Goal: Transaction & Acquisition: Book appointment/travel/reservation

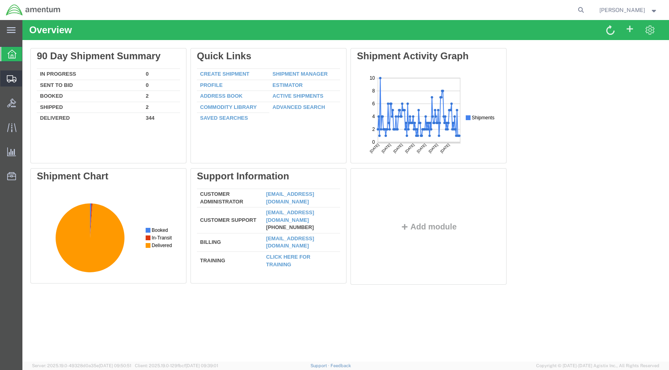
click at [0, 0] on span "Shipment Manager" at bounding box center [0, 0] width 0 height 0
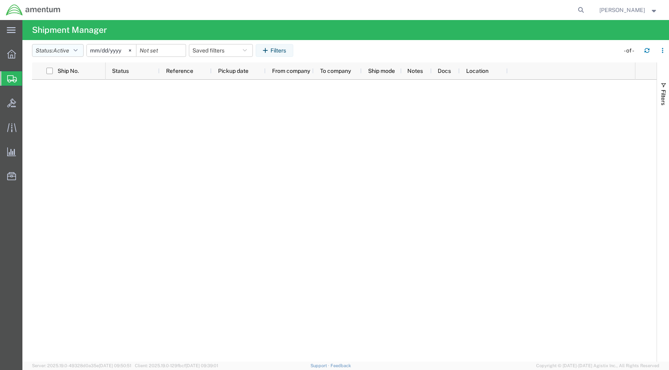
click at [66, 50] on span "Active" at bounding box center [61, 50] width 16 height 6
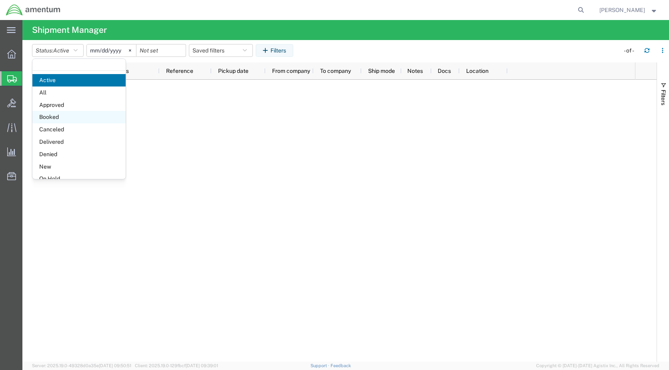
click at [52, 115] on span "Booked" at bounding box center [78, 117] width 93 height 12
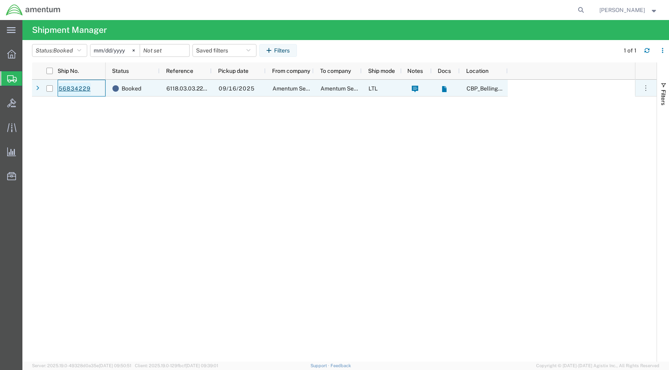
click at [67, 87] on link "56834229" at bounding box center [74, 88] width 33 height 13
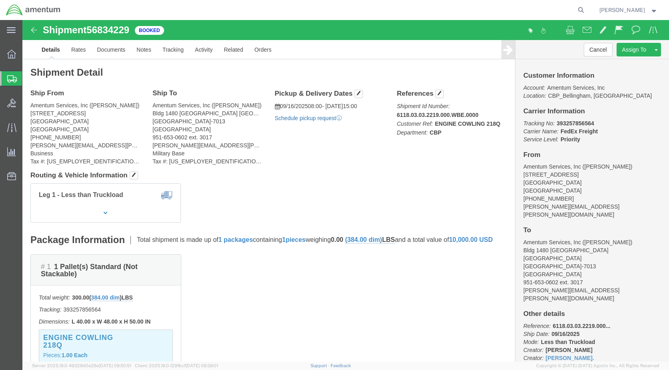
click link "Schedule pickup request"
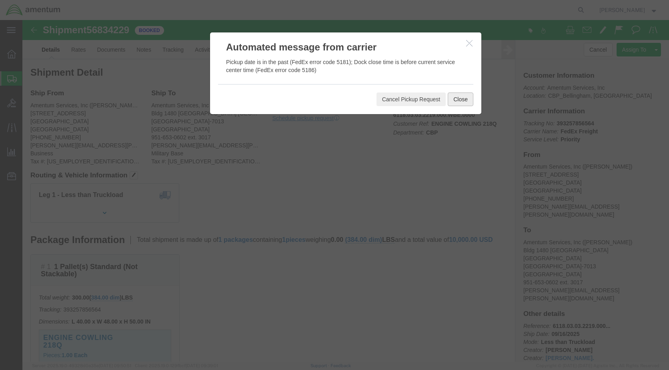
click button "Close"
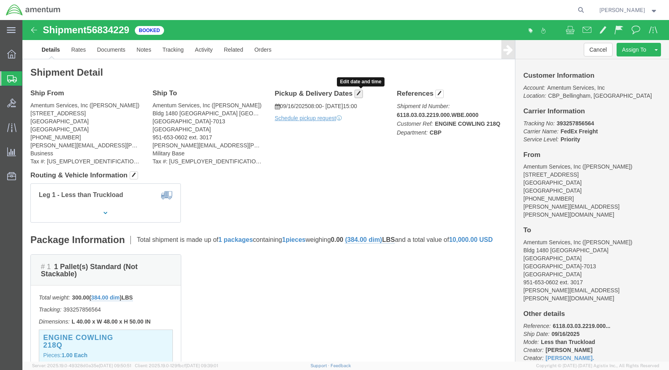
click span "button"
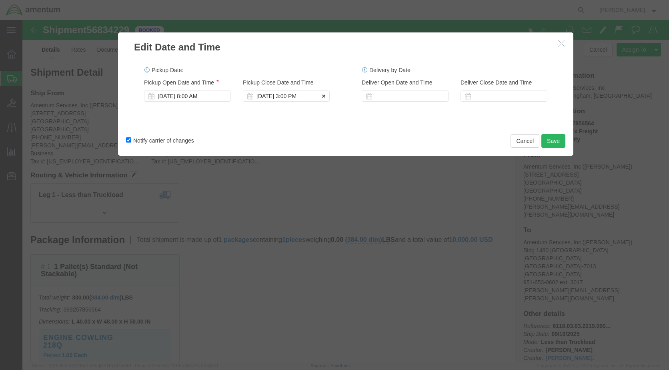
click div "[DATE] 3:00 PM"
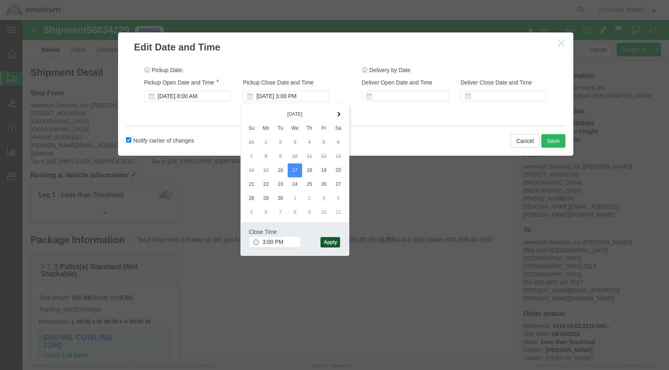
click button "Apply"
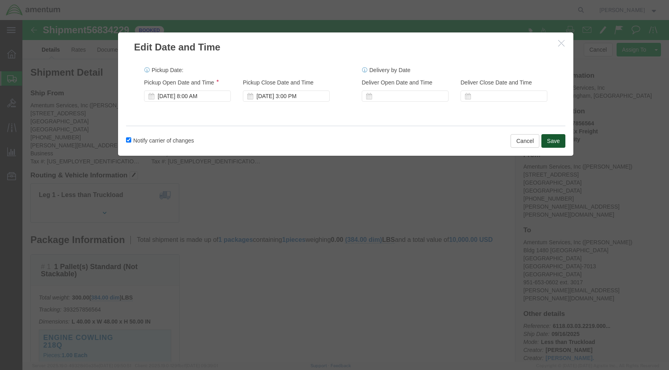
click button "Save"
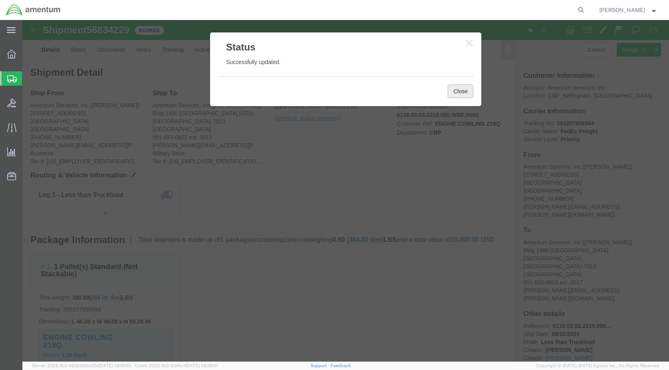
click button "Close"
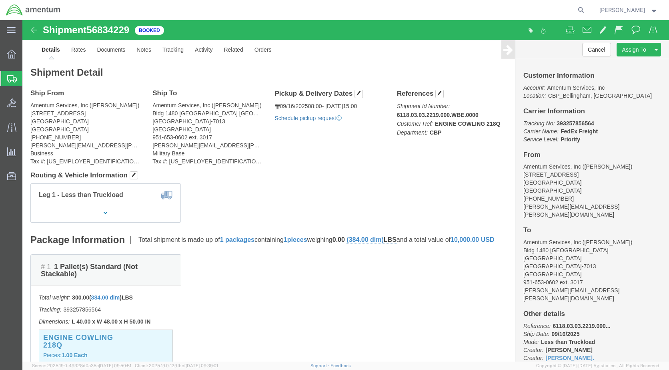
click link "Schedule pickup request"
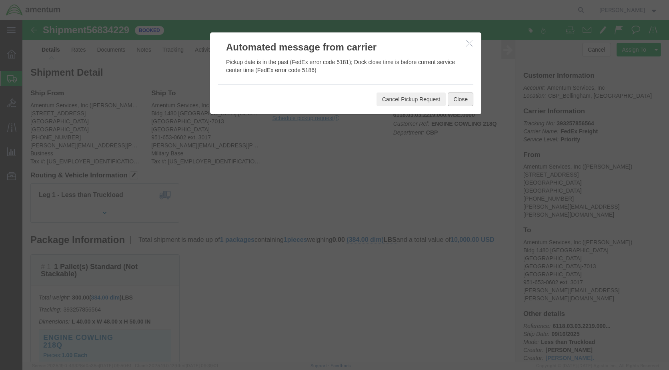
click button "Close"
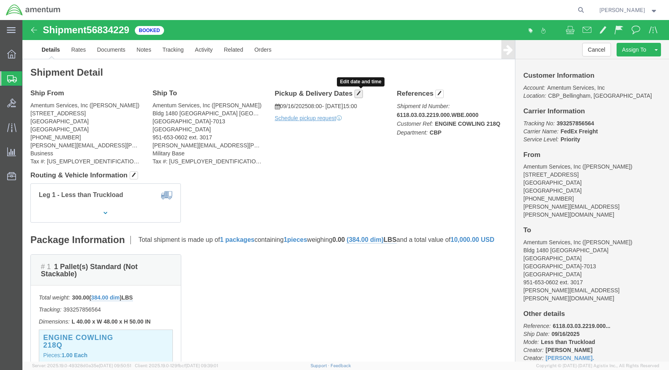
click span "button"
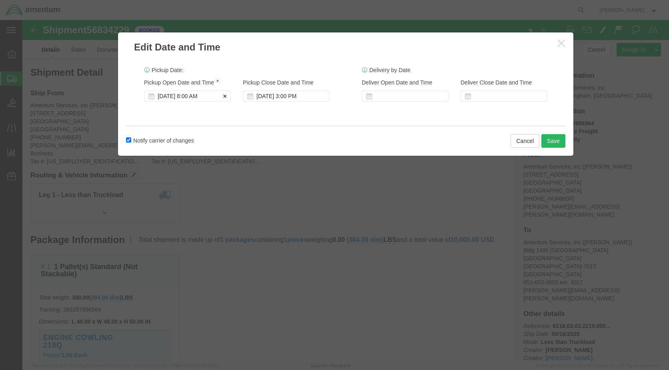
click div "[DATE] 8:00 AM"
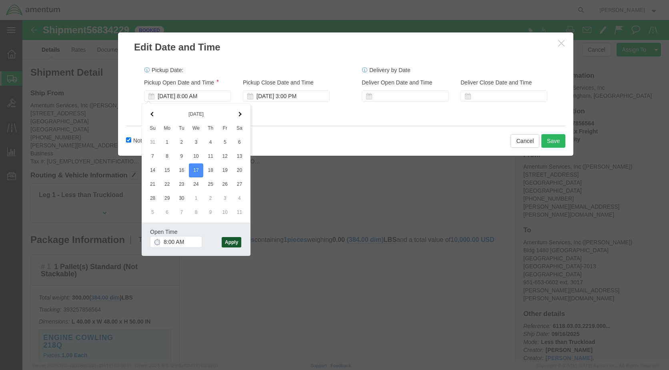
click button "Apply"
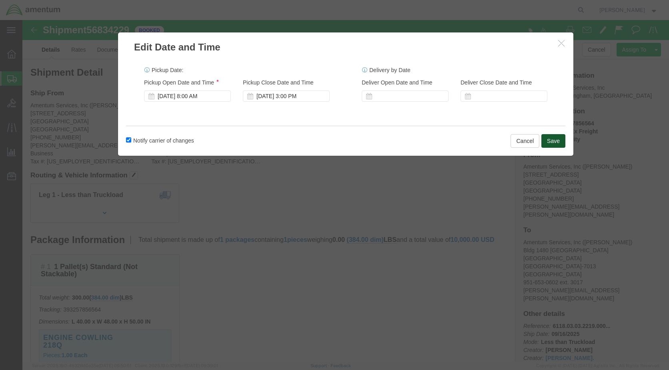
click button "Save"
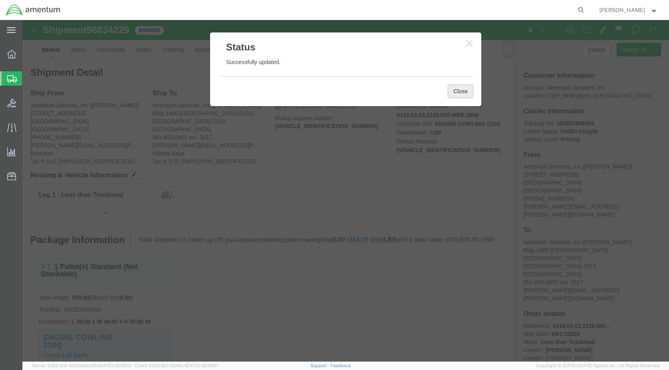
click button "Close"
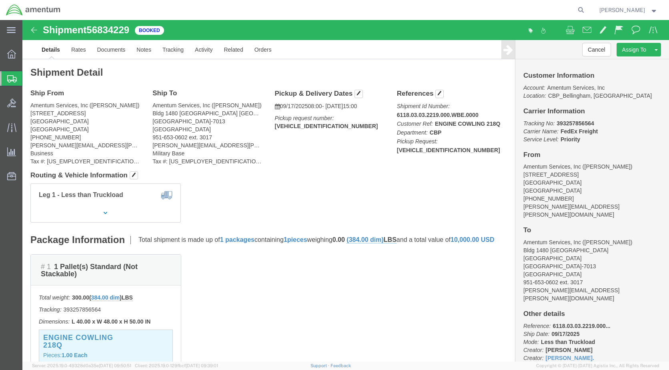
click at [0, 0] on span "Create Shipment" at bounding box center [0, 0] width 0 height 0
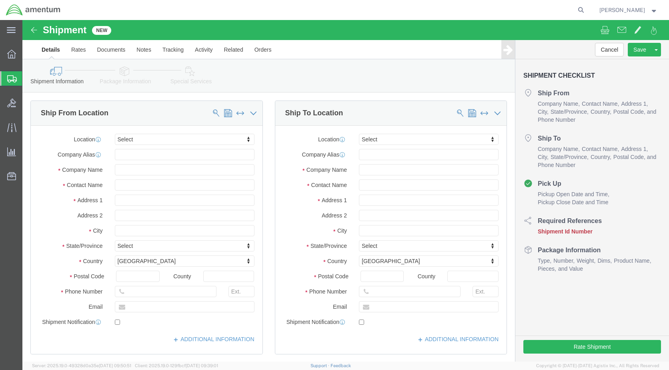
select select
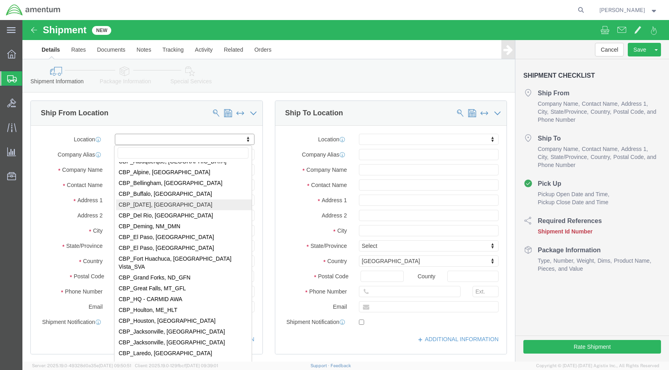
scroll to position [1480, 0]
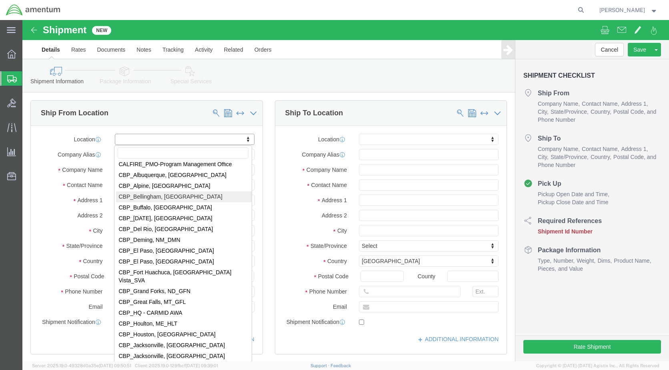
select select "49918"
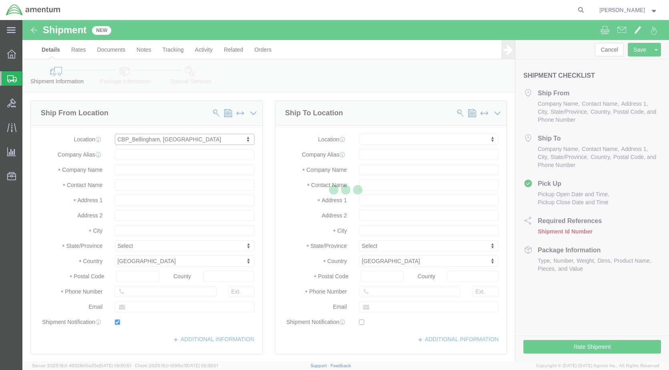
type input "[STREET_ADDRESS]"
type input "98226"
type input "[PHONE_NUMBER]"
type input "[PERSON_NAME][EMAIL_ADDRESS][PERSON_NAME][DOMAIN_NAME]"
checkbox input "true"
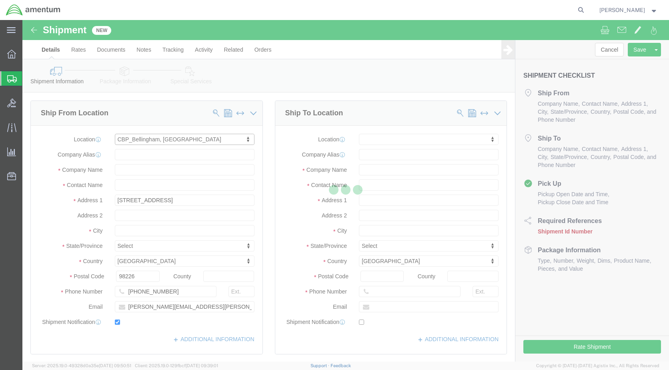
type input "Amentum Services, Inc"
type input "[PERSON_NAME]"
type input "Bellingham"
select select "WA"
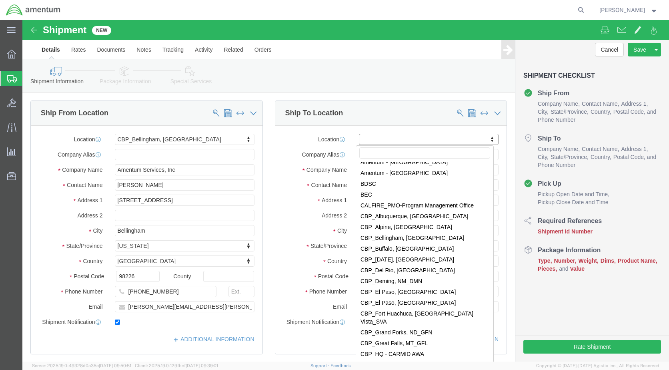
scroll to position [1440, 0]
select select "49919"
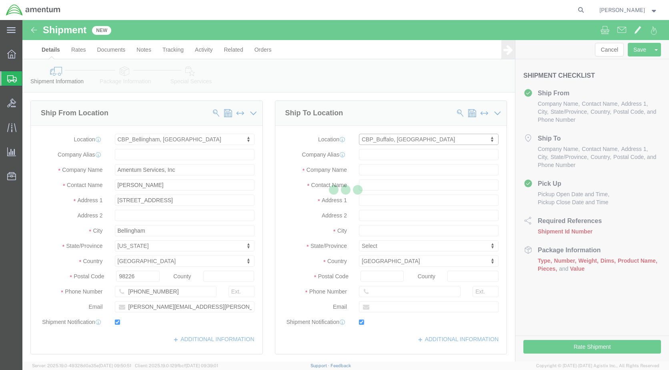
type input "[STREET_ADDRESS]"
type input "14304-1617"
type input "[PHONE_NUMBER]"
type input "[PERSON_NAME][EMAIL_ADDRESS][PERSON_NAME][DOMAIN_NAME]"
checkbox input "true"
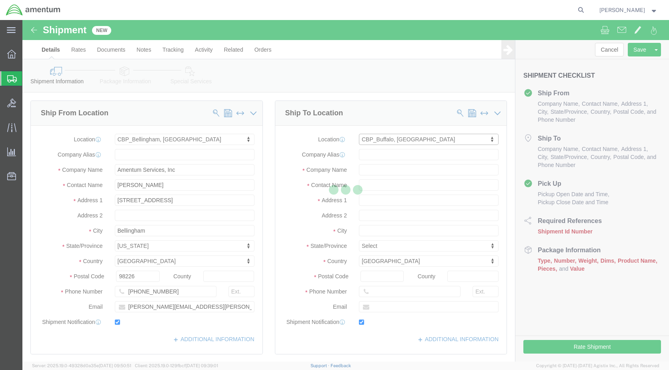
type input "Amentum Services, Inc"
type input "[PERSON_NAME]"
type input "[GEOGRAPHIC_DATA]"
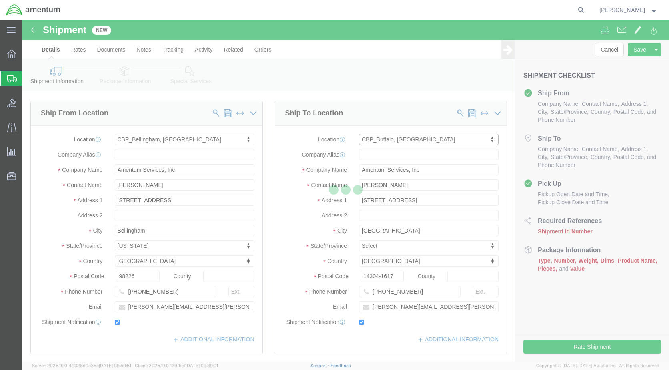
select select "NY"
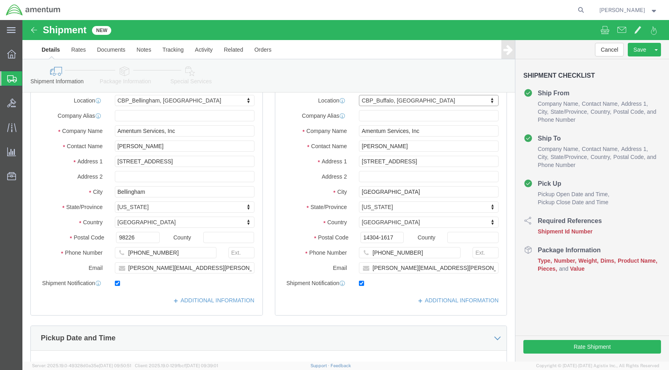
scroll to position [200, 0]
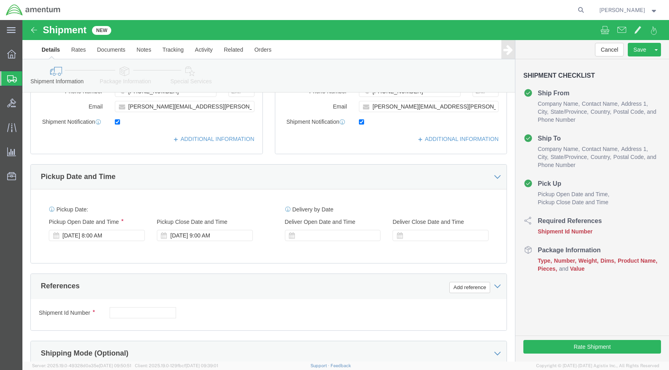
click div "[DATE] 9:00 AM"
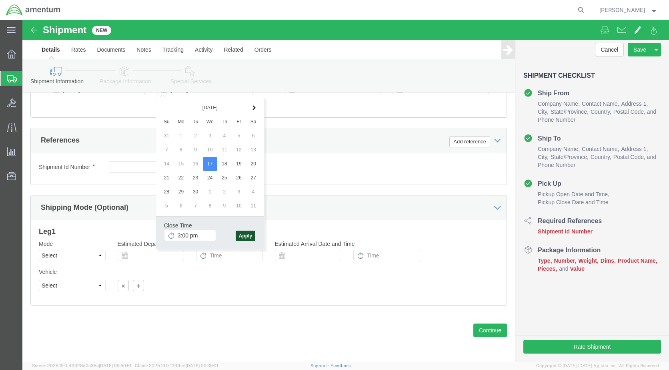
type input "3:00 PM"
click button "Apply"
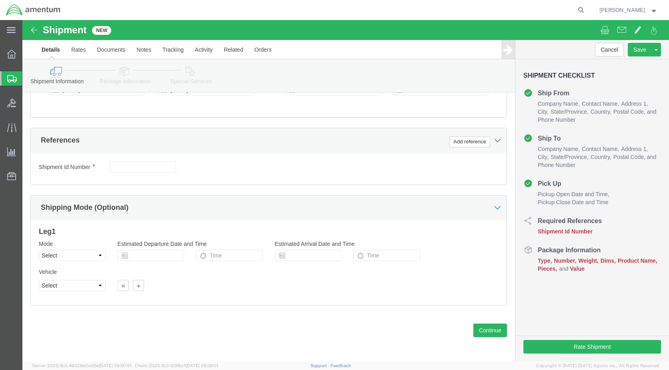
scroll to position [306, 0]
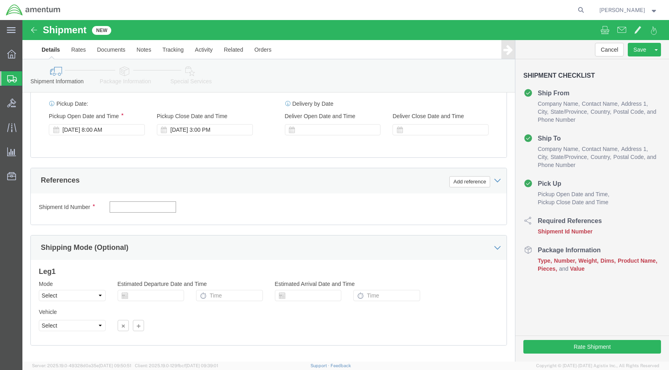
click input "text"
type input "6118.03.03.2219.000.WBE.0000"
click button "Add reference"
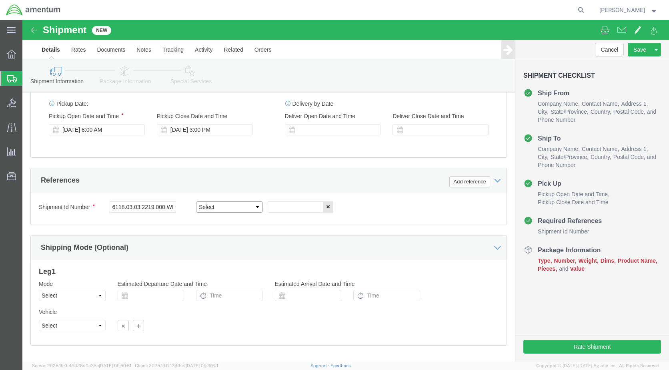
click select "Select Account Type Activity ID Airline Appointment Number ASN Batch Request # …"
select select "DEPT"
click select "Select Account Type Activity ID Airline Appointment Number ASN Batch Request # …"
click input "text"
type input "CBP"
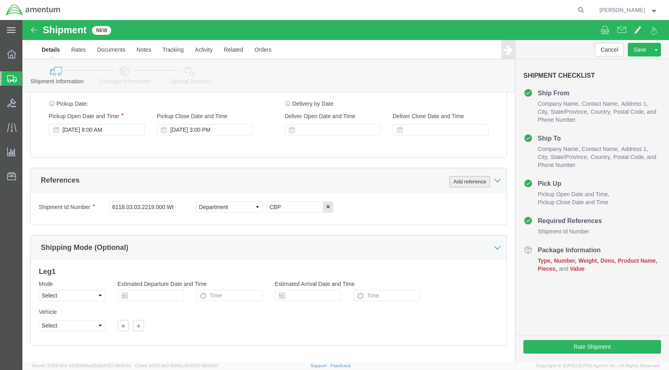
click button "Add reference"
click select "Select Account Type Activity ID Airline Appointment Number ASN Batch Request # …"
select select "CUSTREF"
click select "Select Account Type Activity ID Airline Appointment Number ASN Batch Request # …"
click input "text"
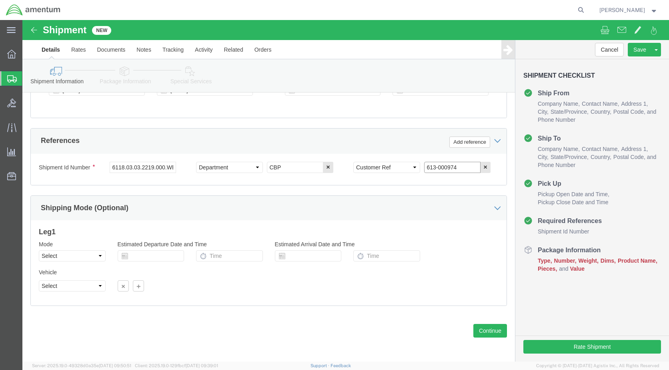
scroll to position [346, 0]
type input "613-000974"
click button "Continue"
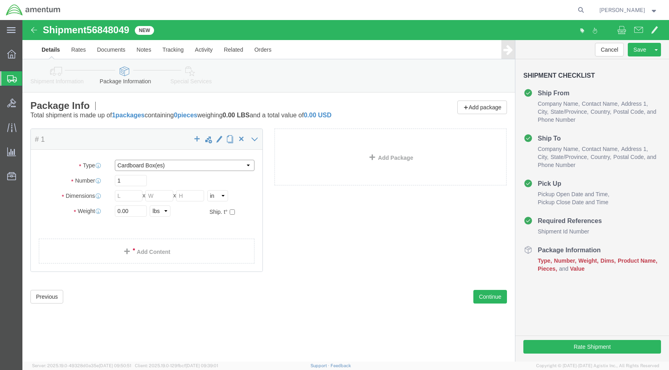
click select "Select BCK Boxes Bale(s) Basket(s) Bolt(s) Bottle(s) Buckets Bulk Bundle(s) Can…"
select select "SBX"
click select "Select BCK Boxes Bale(s) Basket(s) Bolt(s) Bottle(s) Buckets Bulk Bundle(s) Can…"
type input "12.25"
type input "11.00"
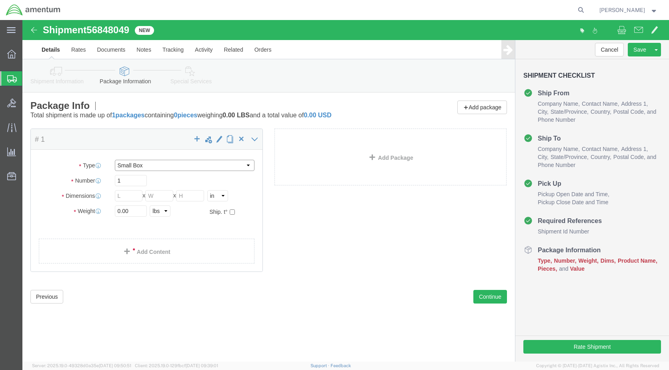
type input "1.50"
click input "0.00"
type input "1.00"
click link "Add Content"
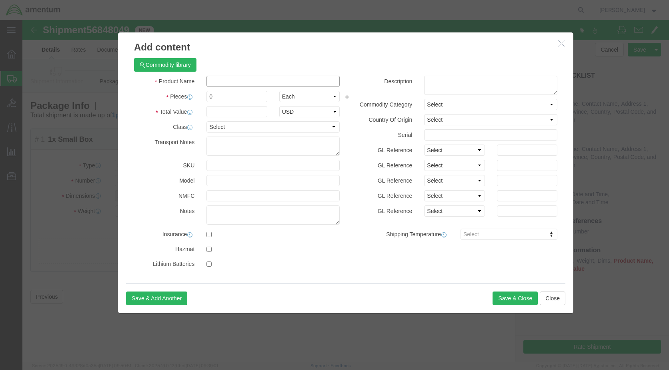
click input "text"
type input "SPRING"
type input "1"
type input "25.00"
drag, startPoint x: 500, startPoint y: 273, endPoint x: 496, endPoint y: 274, distance: 4.7
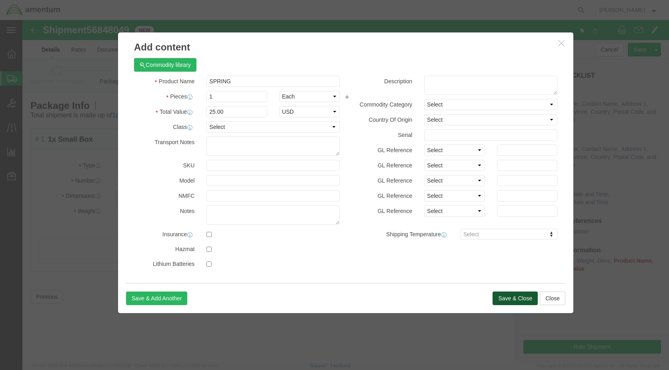
click button "Save & Close"
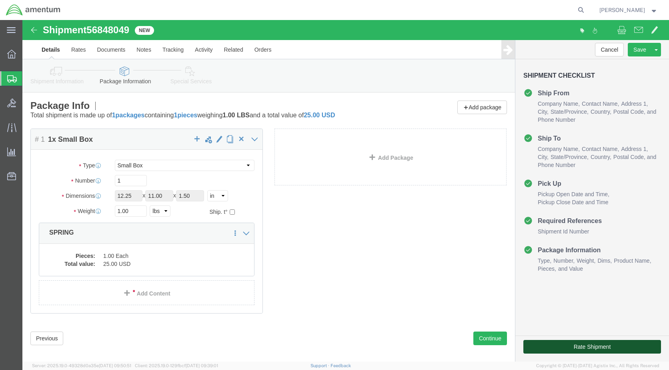
click button "Rate Shipment"
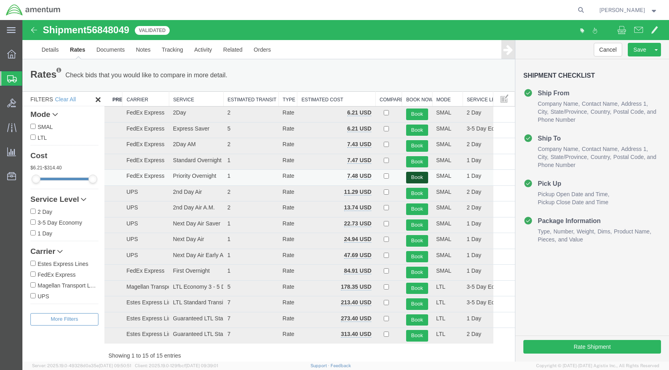
click at [413, 174] on button "Book" at bounding box center [417, 178] width 22 height 12
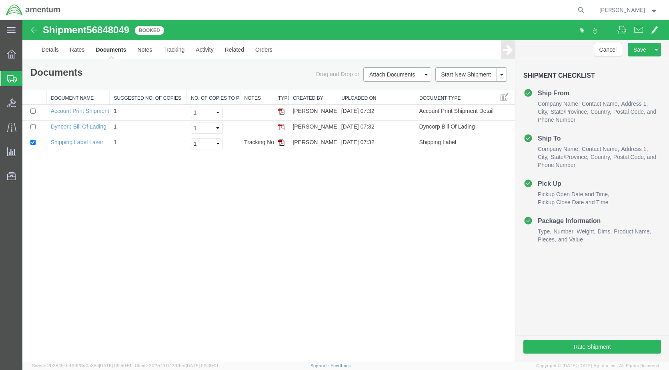
click at [282, 142] on div at bounding box center [345, 190] width 647 height 341
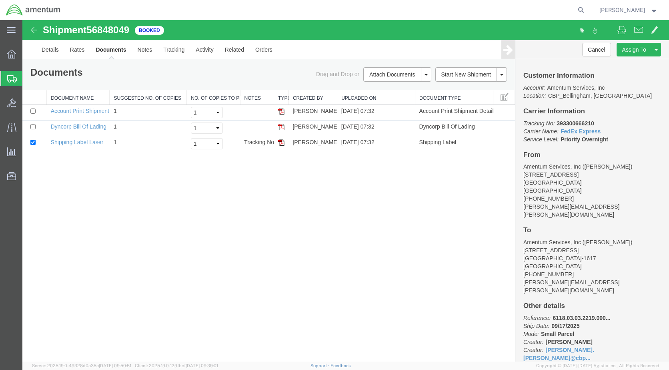
drag, startPoint x: 284, startPoint y: 141, endPoint x: 224, endPoint y: 252, distance: 126.4
click at [284, 141] on img at bounding box center [281, 142] width 6 height 6
click at [52, 49] on link "Details" at bounding box center [50, 49] width 28 height 19
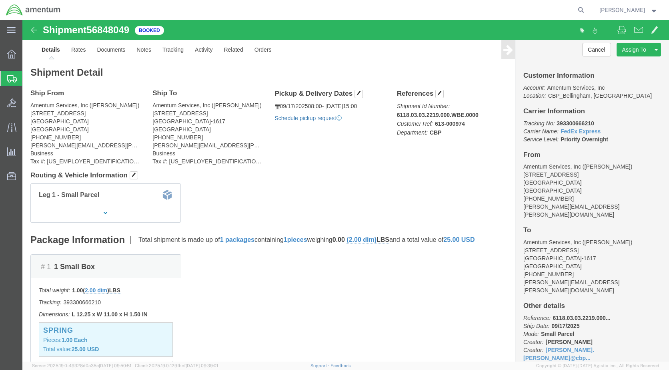
click link "Schedule pickup request"
